Goal: Task Accomplishment & Management: Use online tool/utility

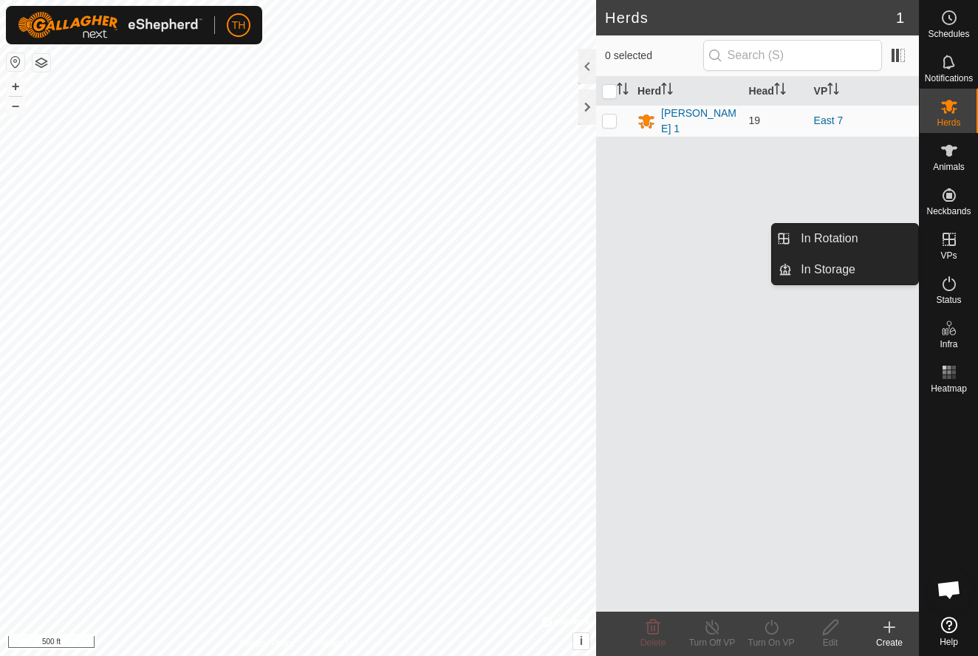
click at [942, 232] on icon at bounding box center [949, 239] width 18 height 18
click at [843, 235] on link "In Rotation" at bounding box center [855, 239] width 126 height 30
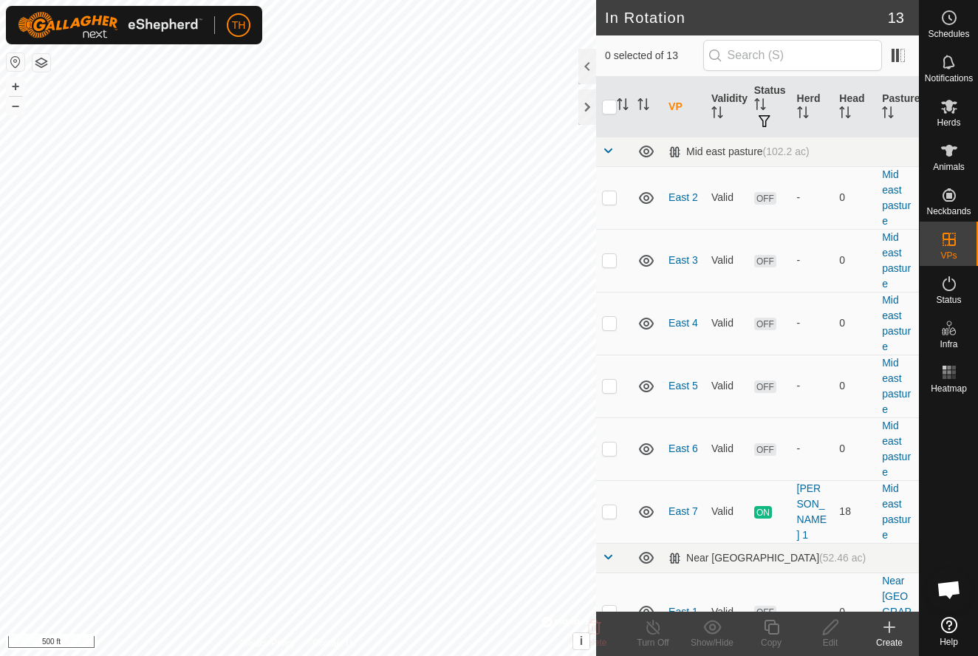
click at [893, 630] on icon at bounding box center [889, 627] width 18 height 18
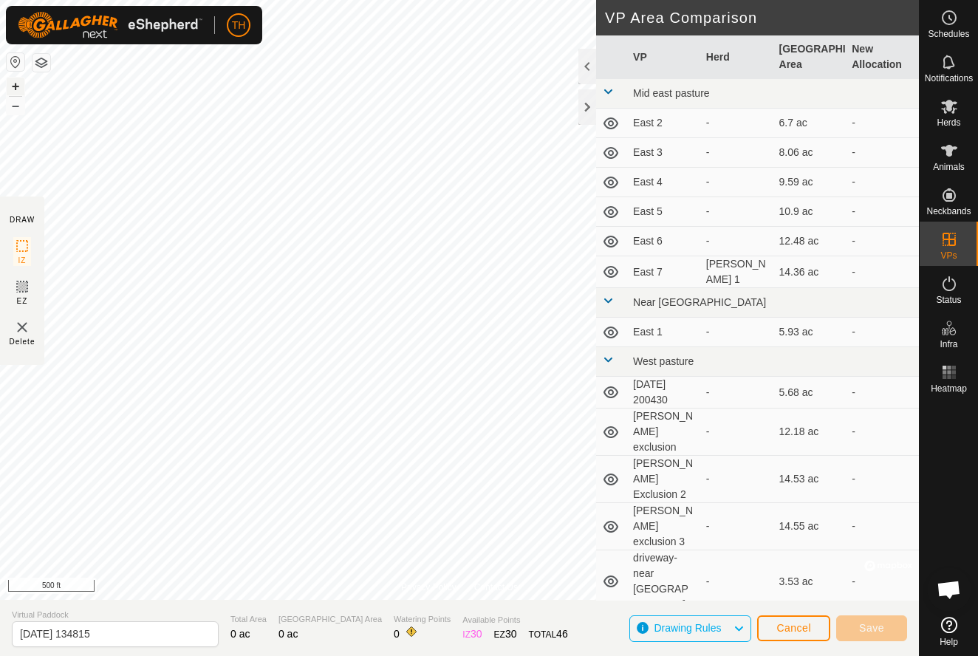
click at [18, 89] on button "+" at bounding box center [16, 87] width 18 height 18
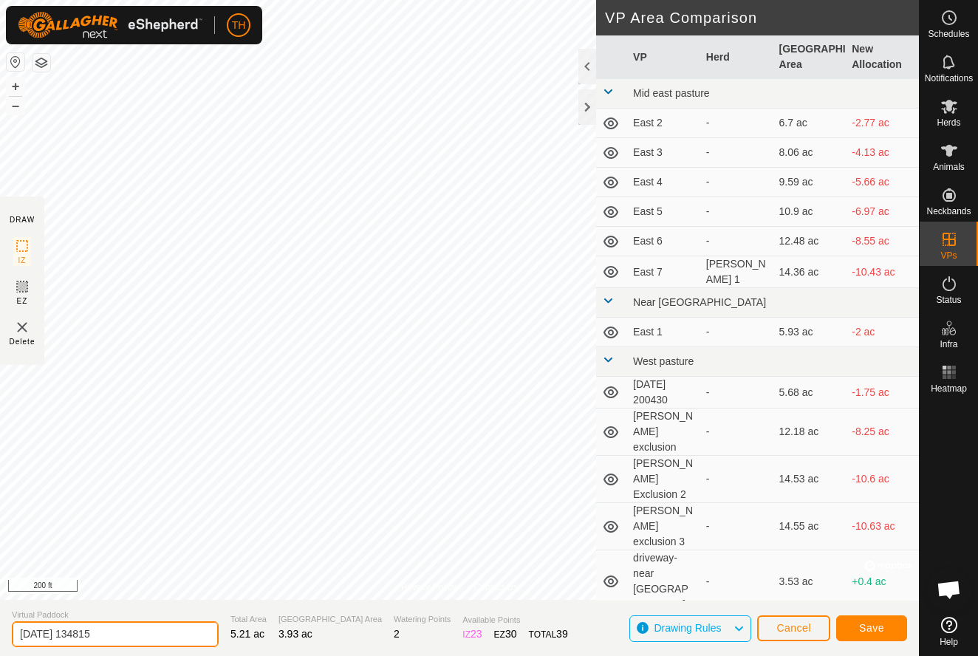
click at [136, 637] on input "2025-09-28 134815" at bounding box center [115, 634] width 207 height 26
type input "2"
type input "250928 Corral Move"
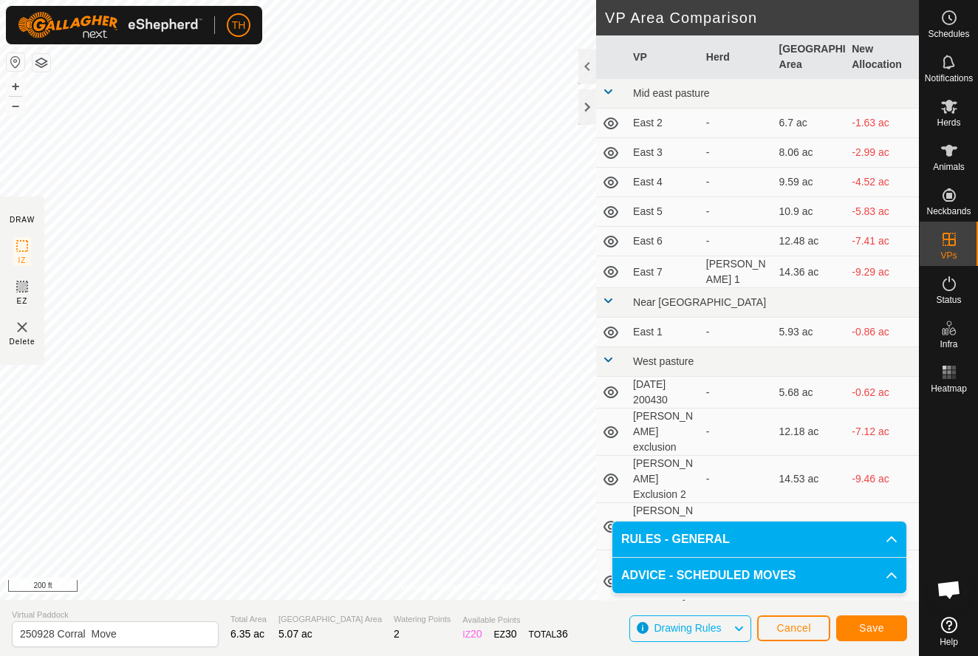
click at [868, 631] on span "Save" at bounding box center [871, 628] width 25 height 12
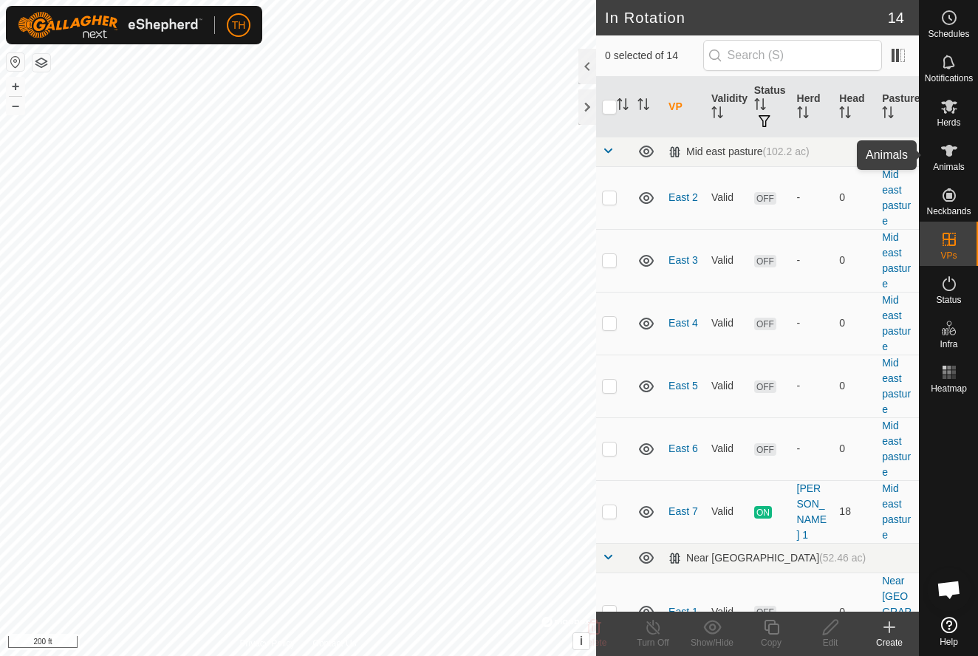
click at [946, 154] on icon at bounding box center [949, 151] width 16 height 12
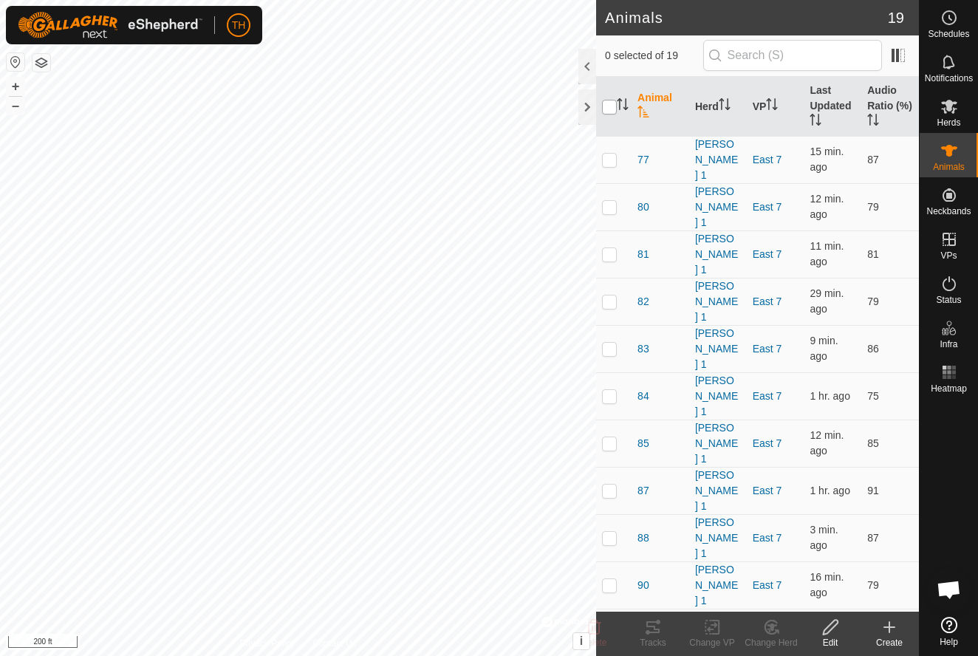
click at [608, 106] on input "checkbox" at bounding box center [609, 107] width 15 height 15
checkbox input "true"
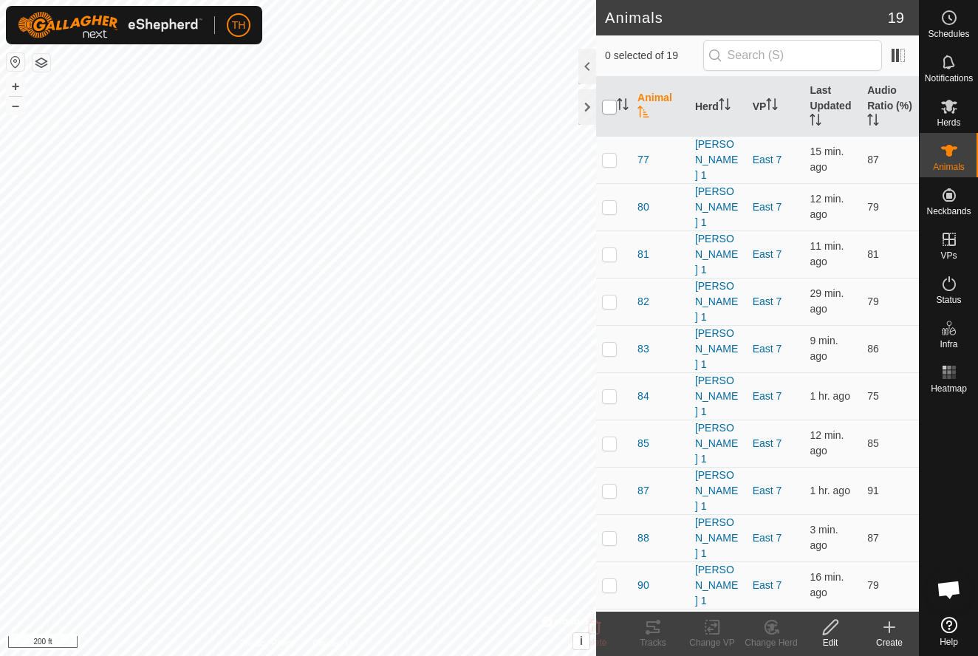
checkbox input "true"
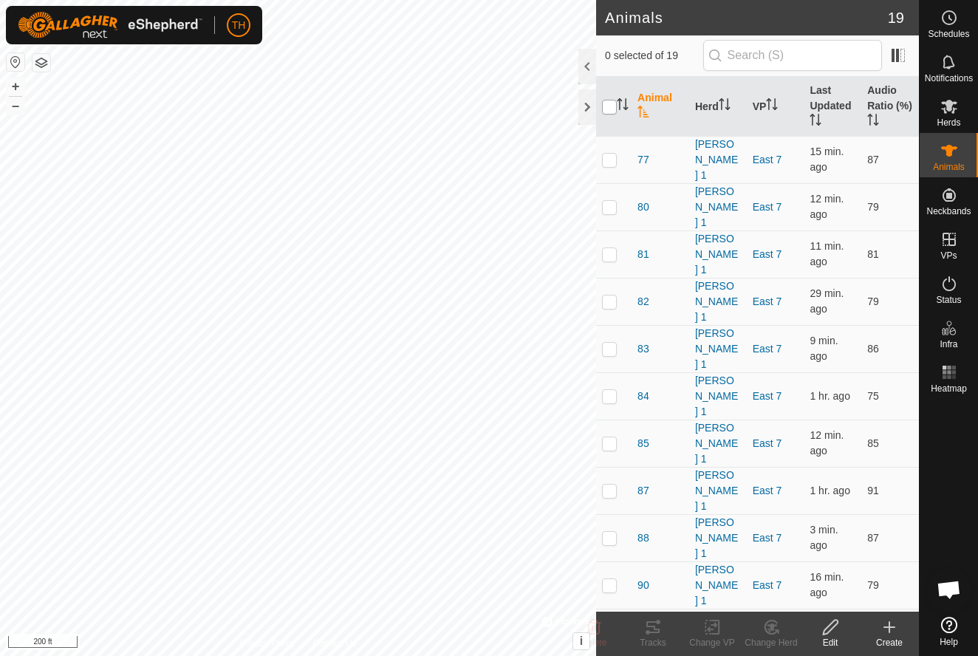
checkbox input "true"
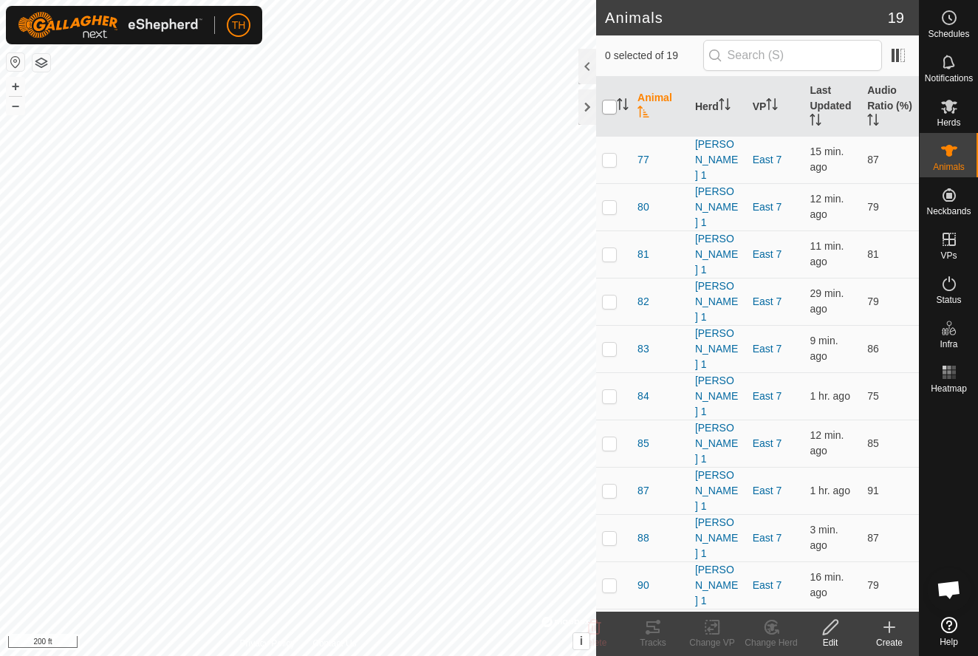
checkbox input "true"
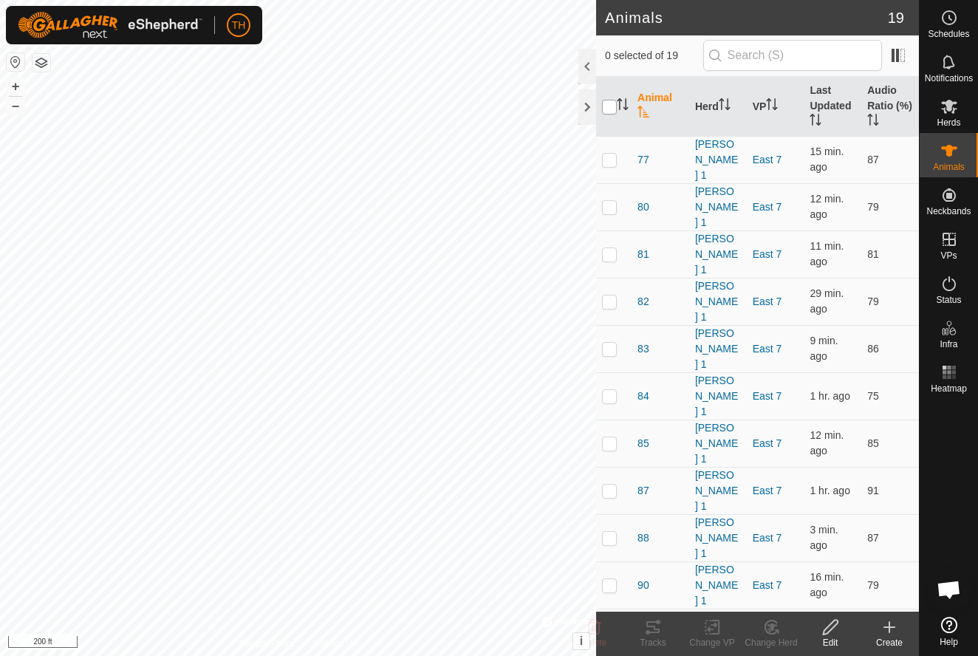
checkbox input "true"
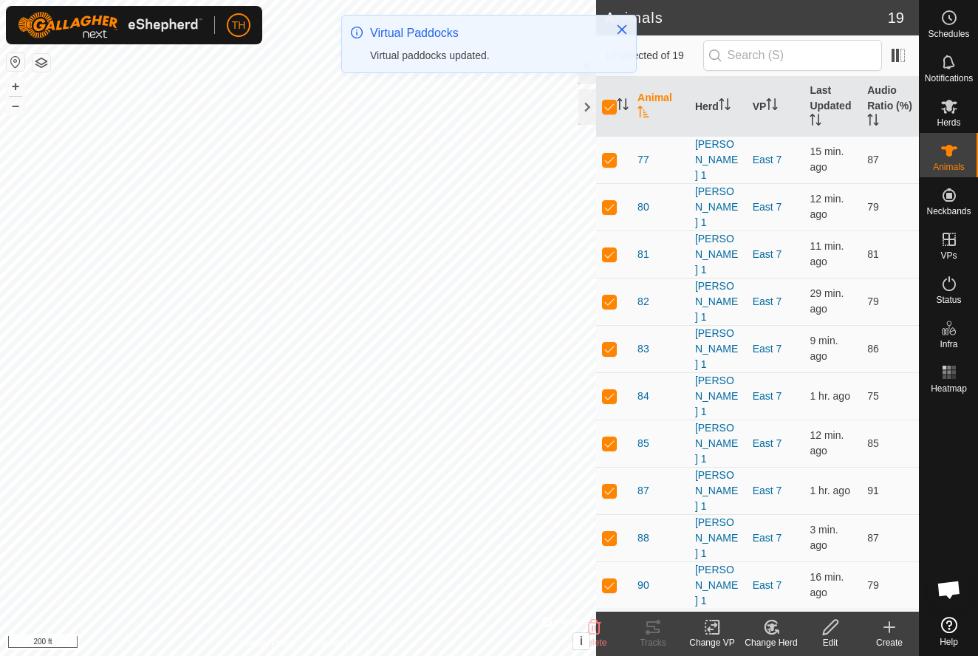
click at [713, 628] on icon at bounding box center [712, 627] width 18 height 18
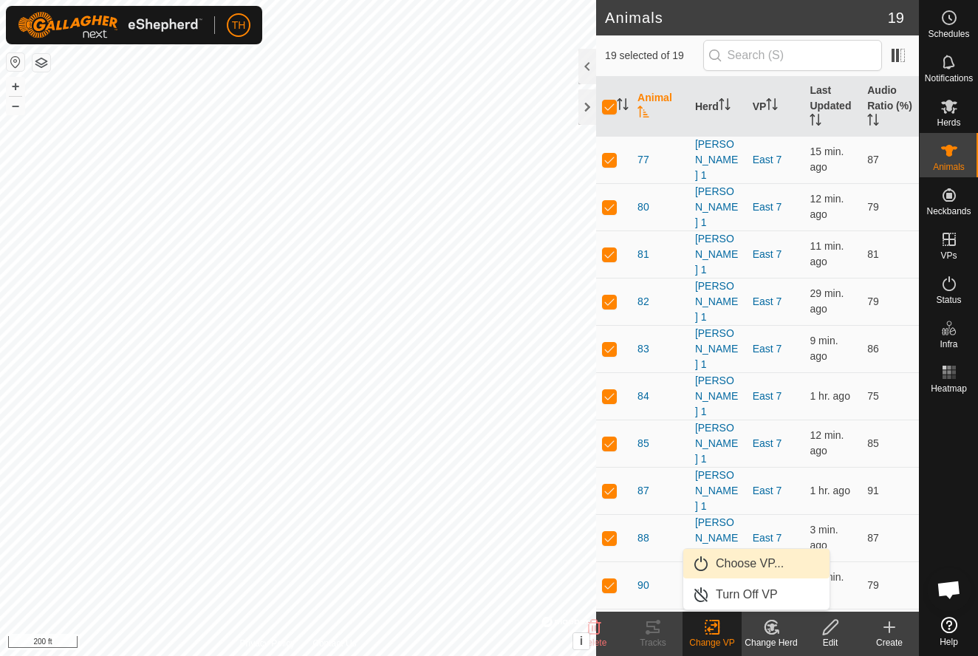
click at [739, 564] on span "Choose VP..." at bounding box center [750, 564] width 68 height 18
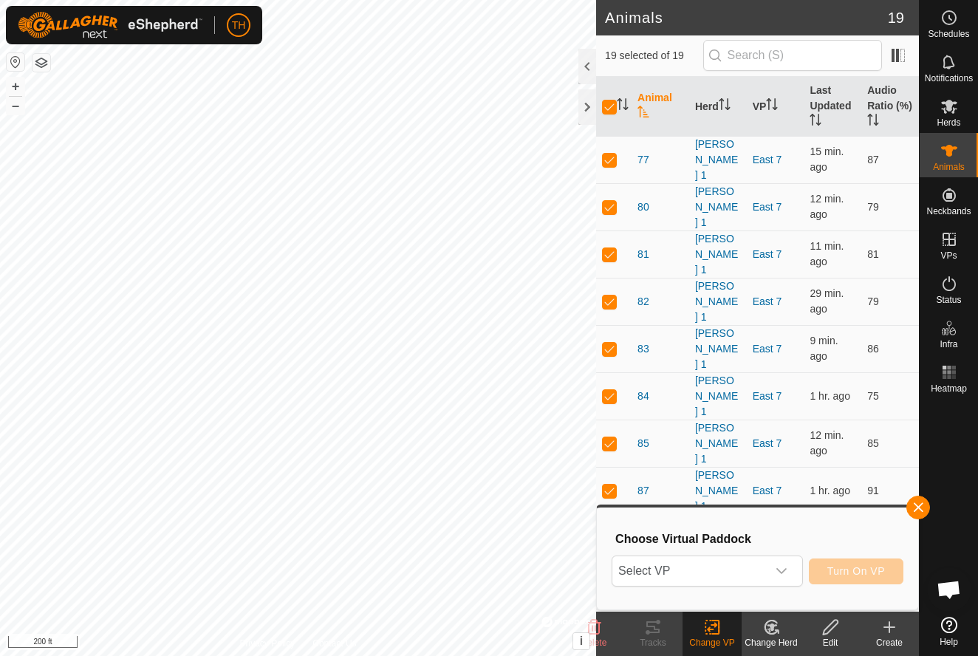
click at [739, 564] on span "Select VP" at bounding box center [689, 571] width 154 height 30
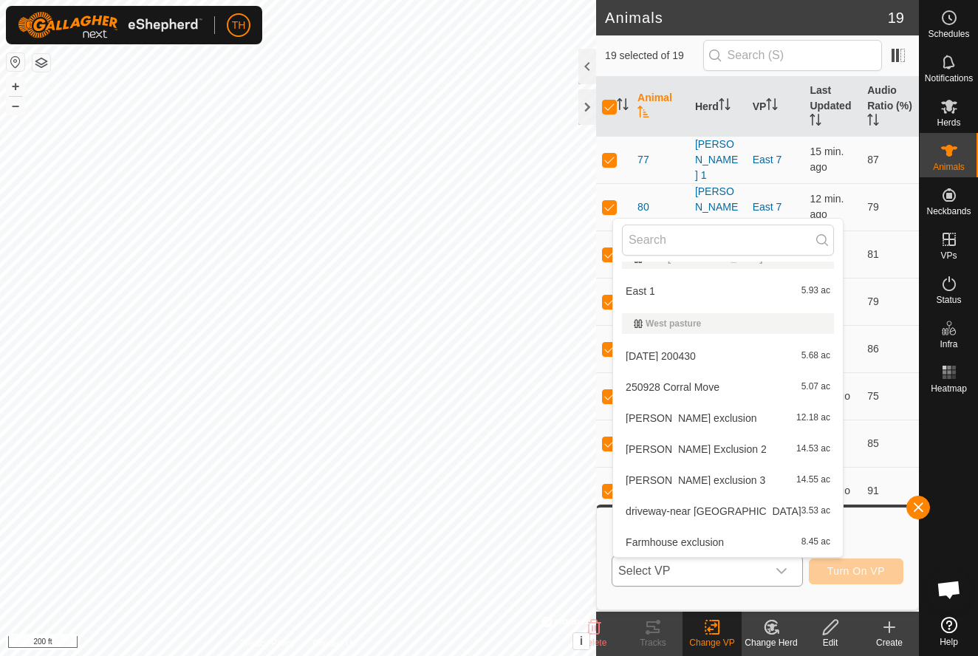
scroll to position [239, 0]
click at [697, 383] on span "250928 Corral Move" at bounding box center [672, 387] width 94 height 10
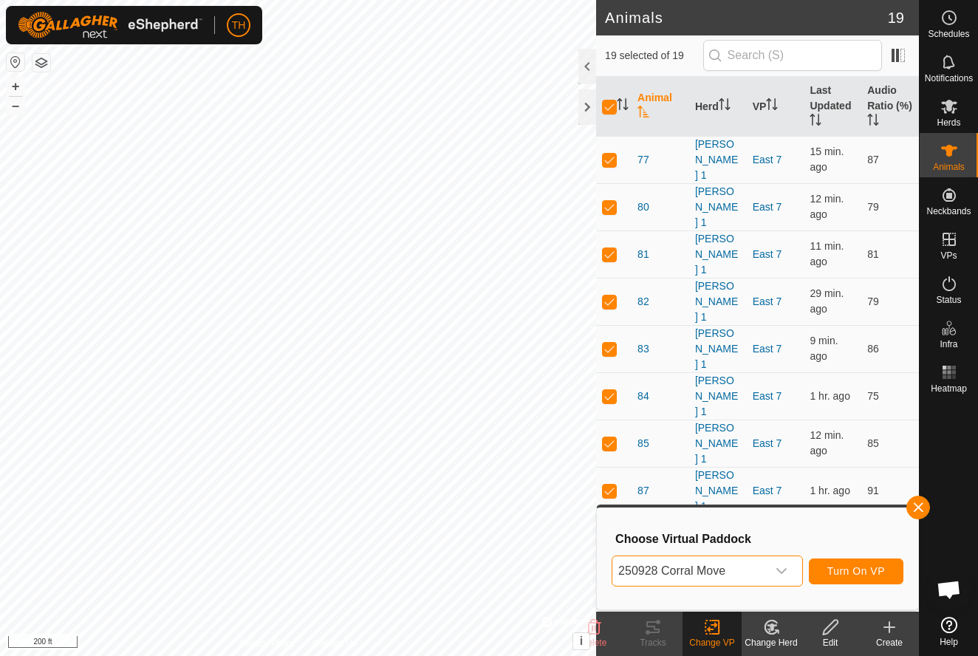
click at [860, 575] on span "Turn On VP" at bounding box center [856, 571] width 58 height 12
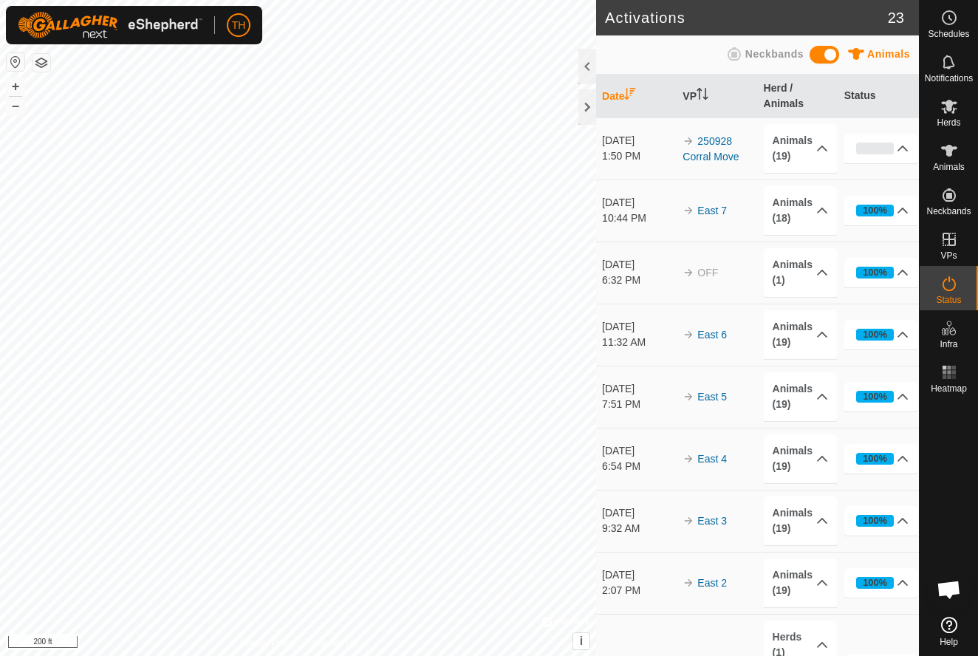
click at [612, 467] on div "Activations 23 Animals Neckbands Date VP Herd / Animals Status Sep 28, 2025 1:5…" at bounding box center [459, 328] width 919 height 656
click at [586, 106] on div at bounding box center [587, 106] width 18 height 35
click at [793, 143] on p-accordion-header "Animals (19)" at bounding box center [801, 148] width 74 height 49
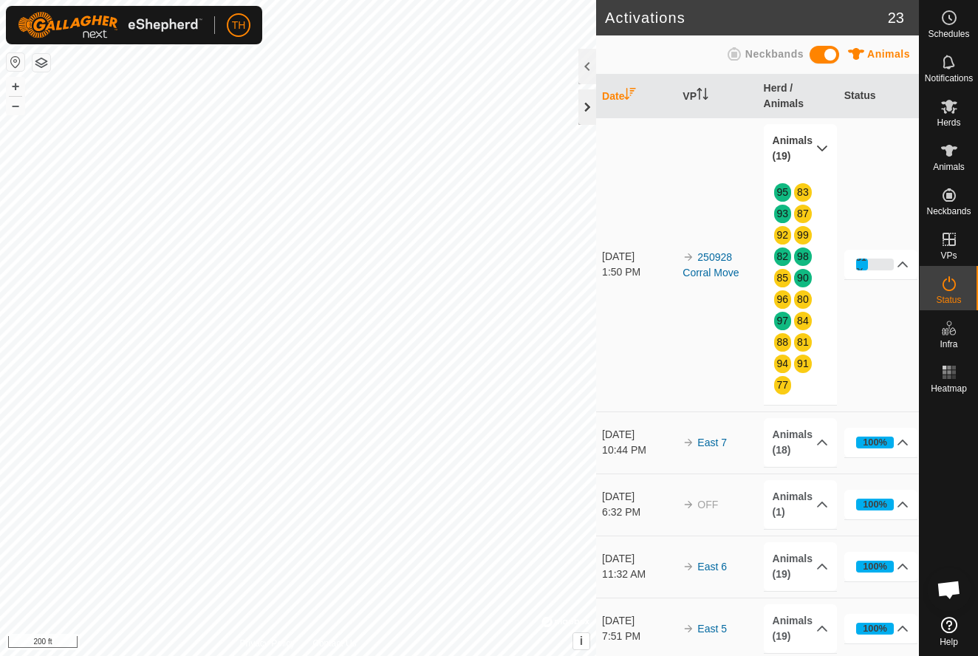
click at [587, 105] on div at bounding box center [587, 106] width 18 height 35
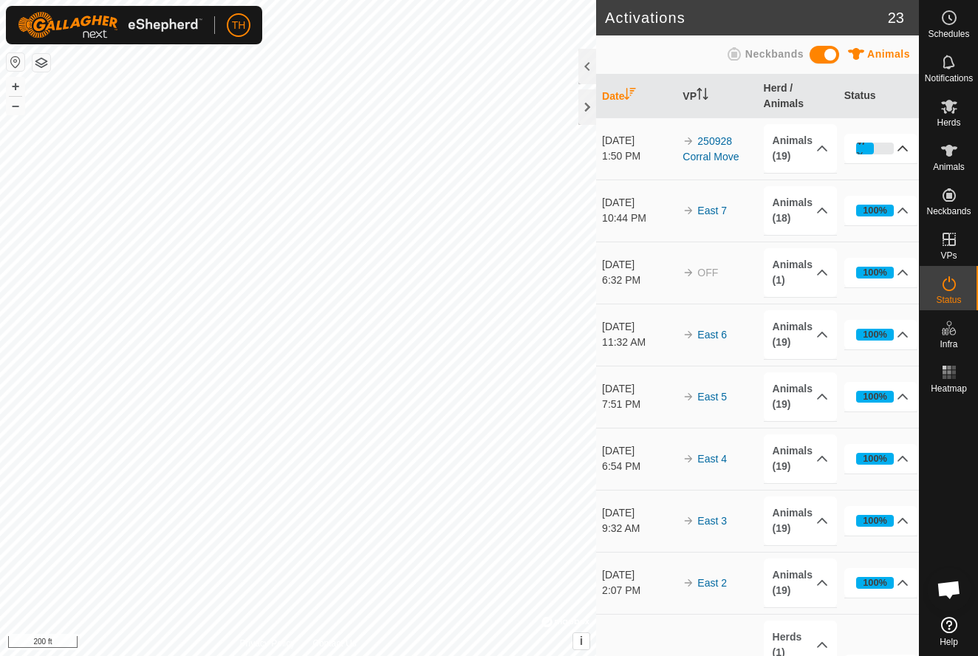
click at [881, 148] on div "47%" at bounding box center [875, 149] width 38 height 12
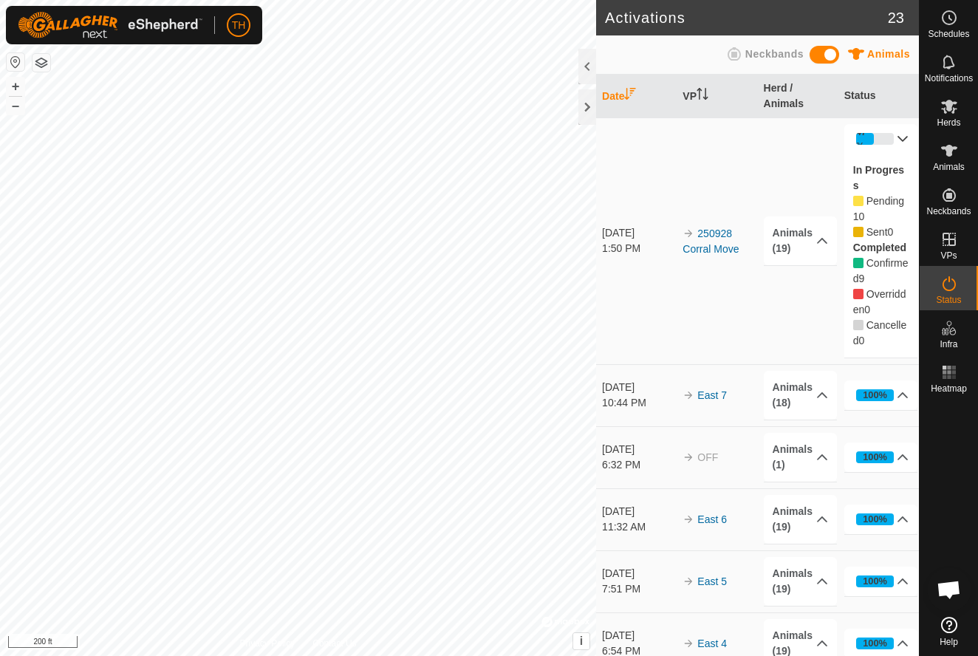
click at [905, 138] on icon at bounding box center [903, 139] width 10 height 6
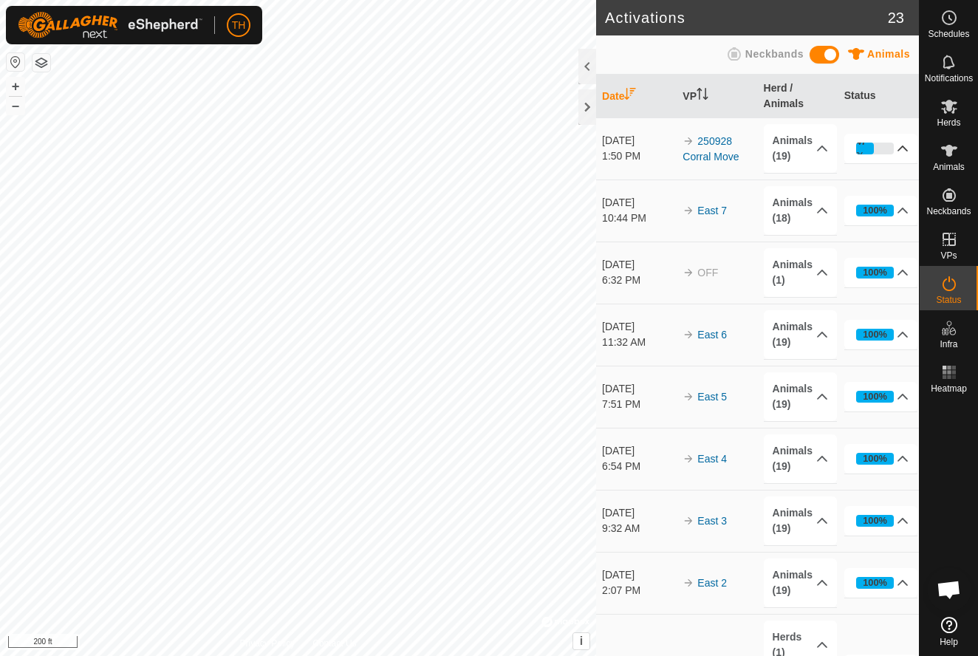
click at [865, 147] on div "47%" at bounding box center [865, 148] width 18 height 28
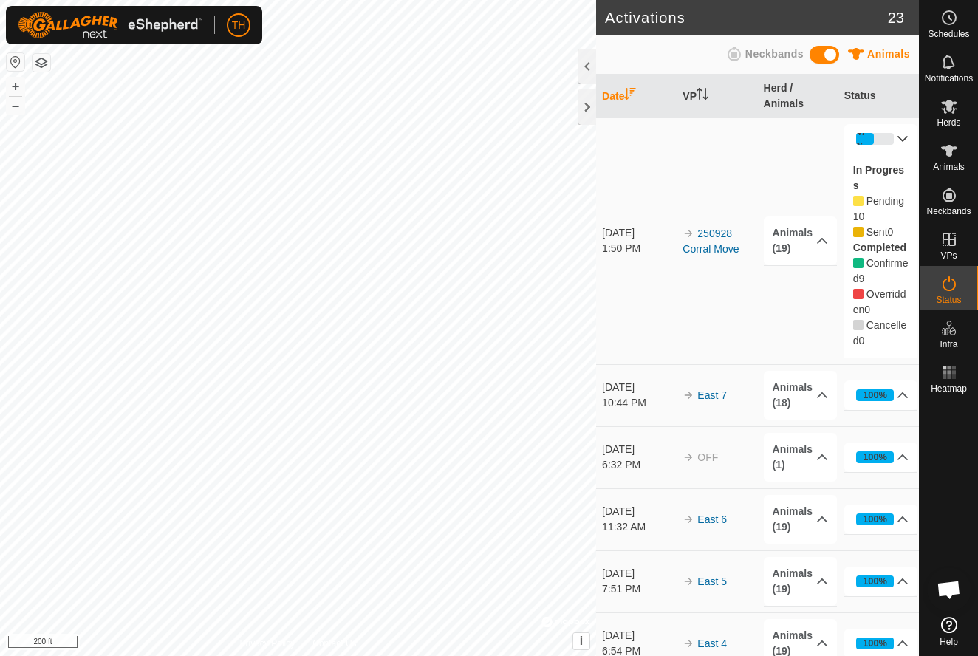
click at [905, 140] on icon at bounding box center [902, 139] width 12 height 12
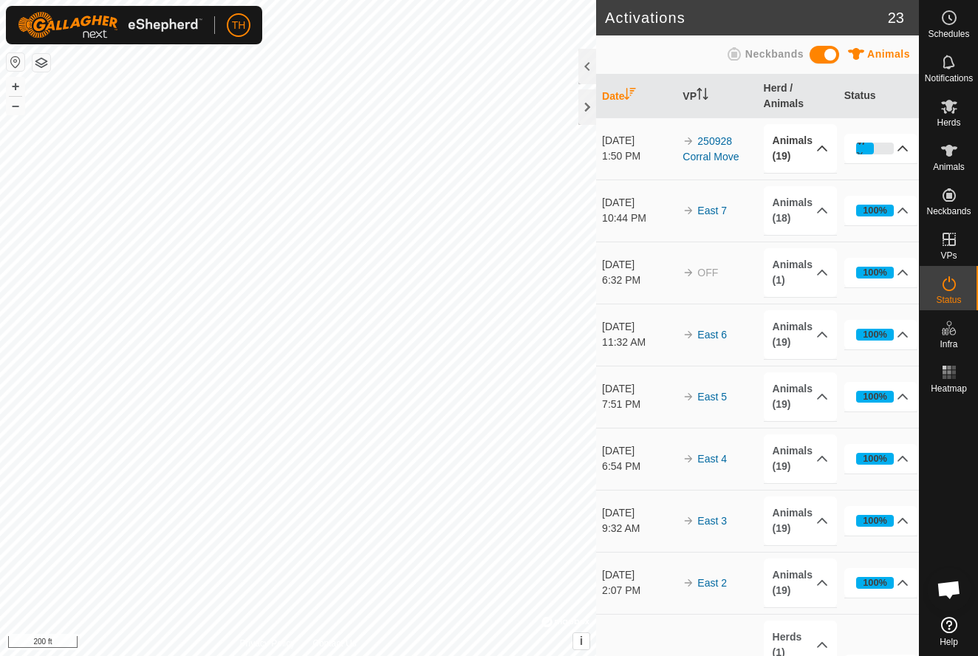
click at [792, 144] on p-accordion-header "Animals (19)" at bounding box center [801, 148] width 74 height 49
